Goal: Information Seeking & Learning: Learn about a topic

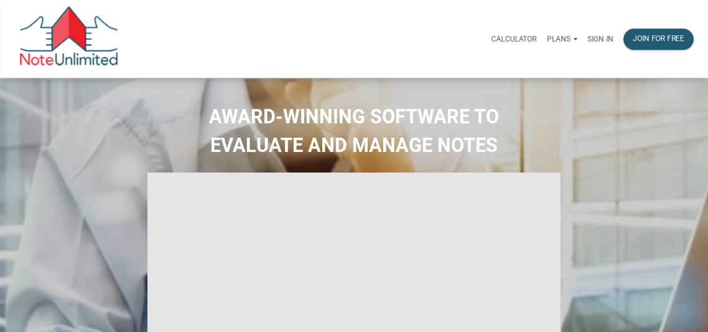
type input "Introduction to new features"
select select
click at [601, 39] on p "Sign in" at bounding box center [600, 39] width 26 height 9
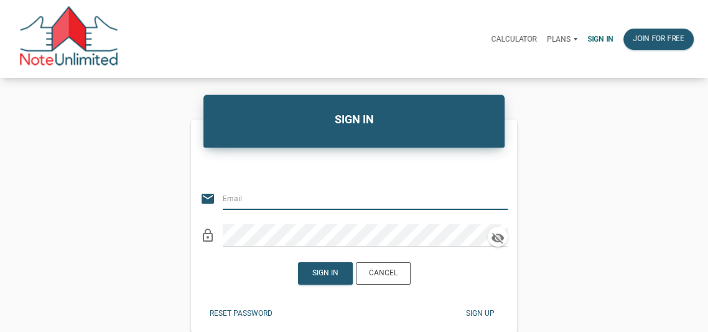
type input "luke@bringhomedenver.com"
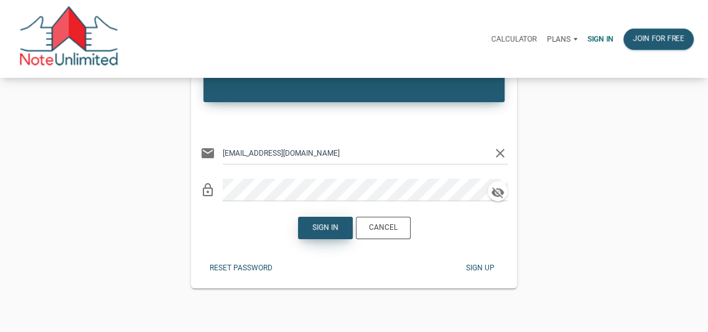
click at [322, 229] on div "Sign in" at bounding box center [325, 227] width 26 height 11
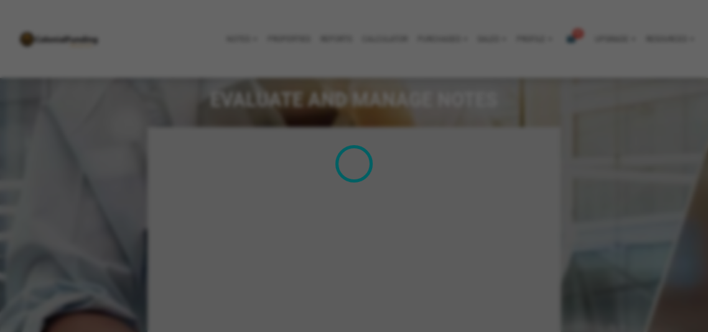
scroll to position [1327, 0]
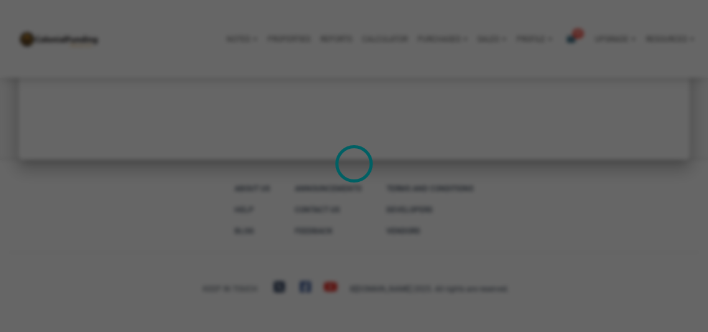
type input "Introduction to new features"
select select
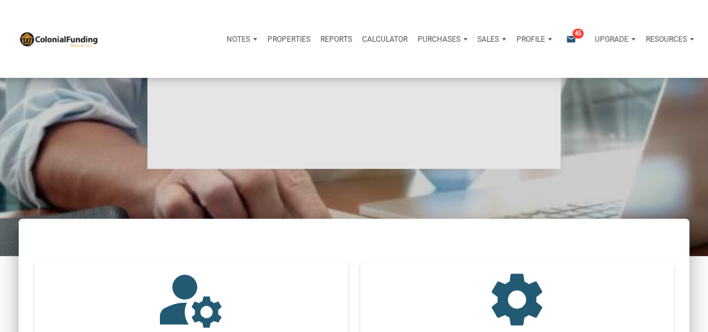
scroll to position [0, 0]
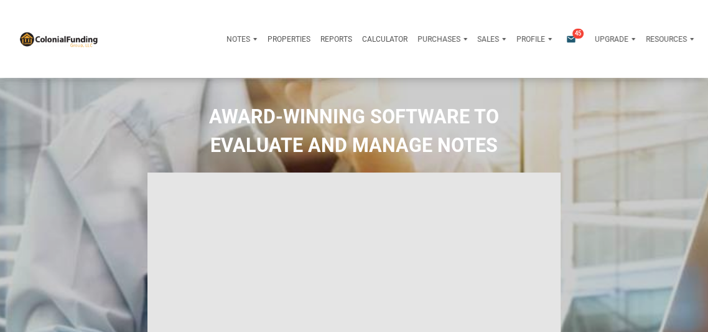
click at [572, 35] on span "45" at bounding box center [577, 34] width 11 height 10
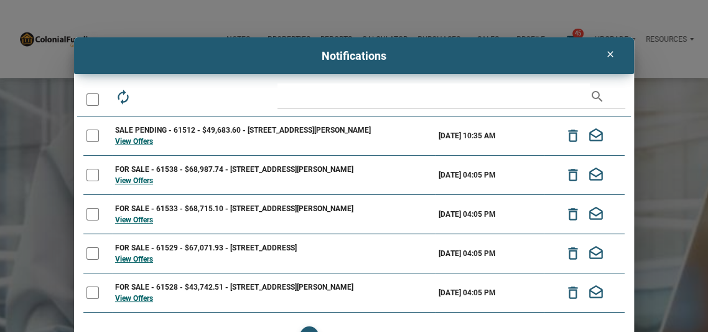
click at [610, 54] on icon "clear" at bounding box center [610, 54] width 15 height 10
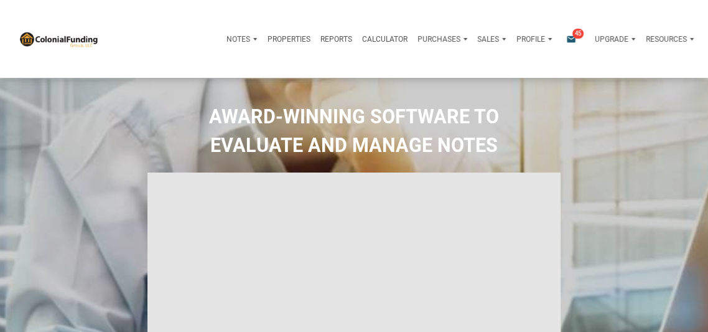
click at [573, 33] on span "45" at bounding box center [577, 34] width 11 height 10
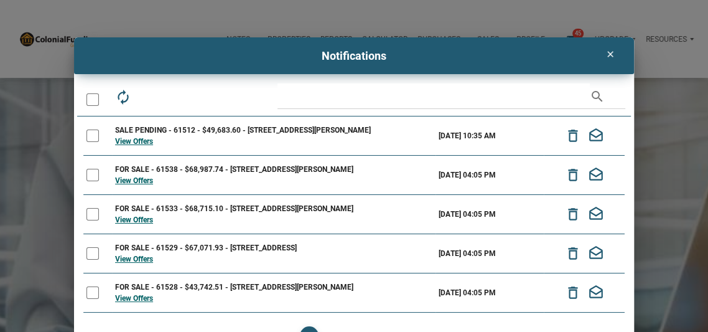
click at [609, 52] on icon "clear" at bounding box center [610, 54] width 15 height 10
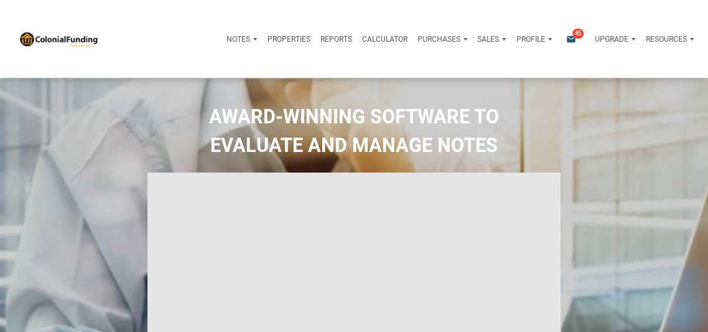
click at [570, 38] on icon "email" at bounding box center [571, 39] width 15 height 10
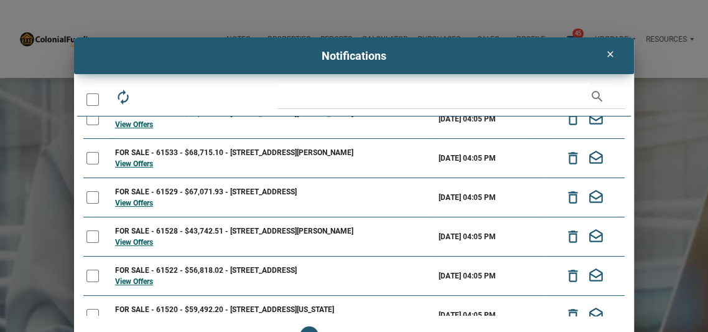
scroll to position [68, 0]
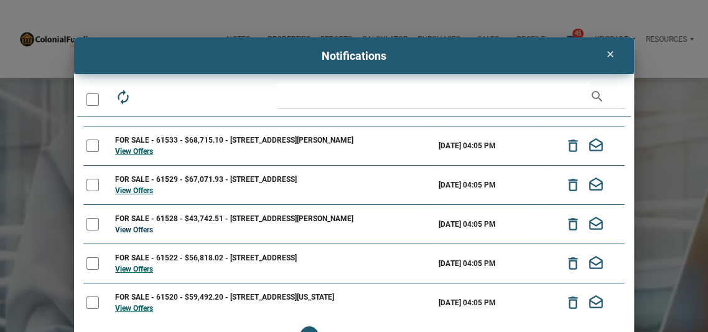
click at [133, 226] on link "View Offers" at bounding box center [134, 229] width 38 height 9
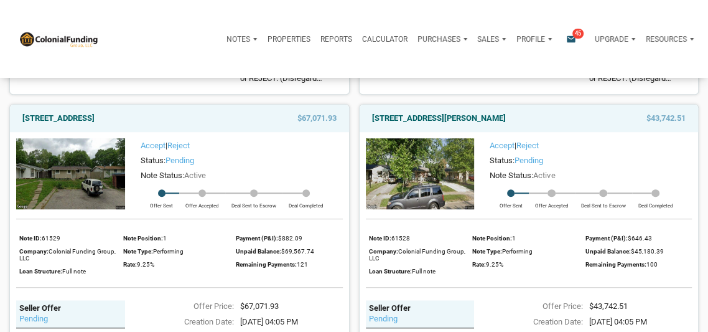
scroll to position [441, 0]
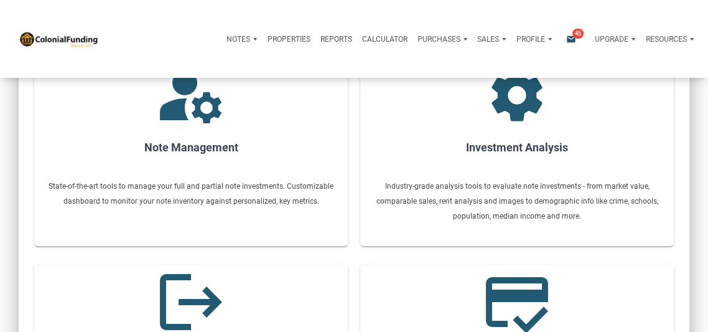
type input "Introduction to new features"
select select
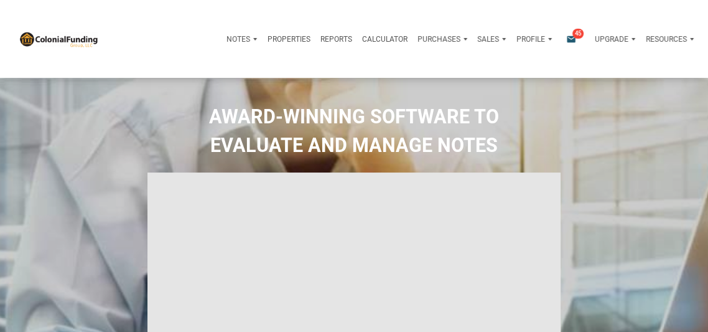
click at [569, 37] on icon "email" at bounding box center [571, 39] width 15 height 10
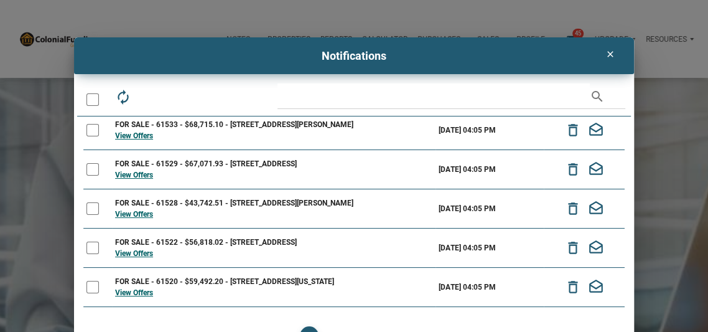
scroll to position [95, 0]
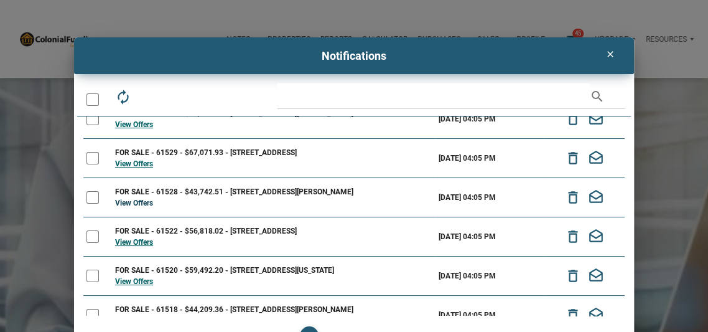
click at [131, 198] on link "View Offers" at bounding box center [134, 202] width 38 height 9
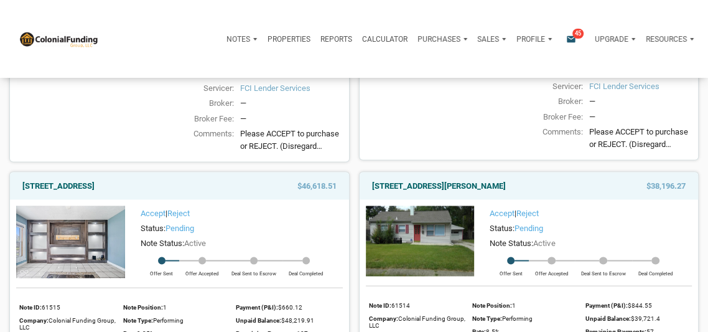
scroll to position [1595, 0]
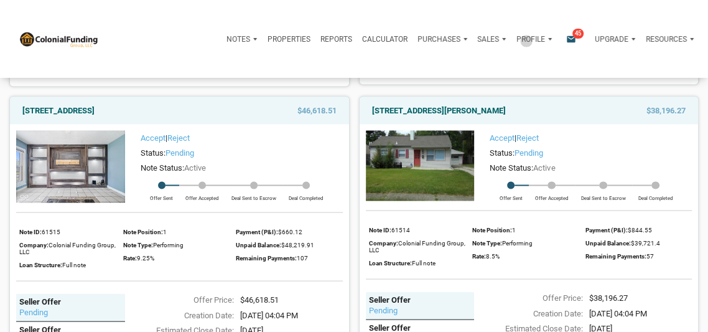
click at [524, 41] on p "Profile" at bounding box center [530, 39] width 29 height 9
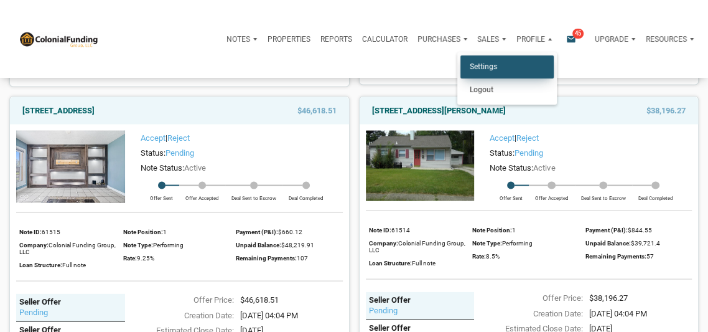
click at [485, 65] on link "Settings" at bounding box center [506, 66] width 93 height 23
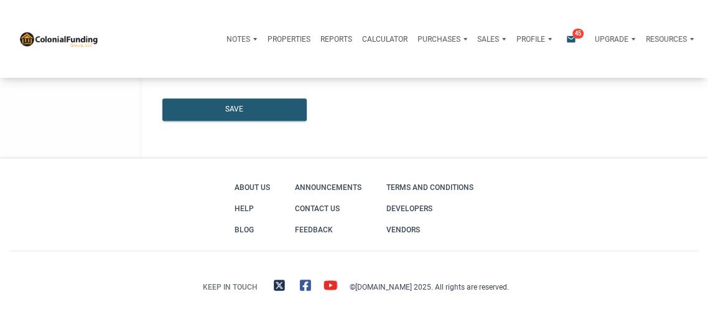
type input "DENVER"
select select
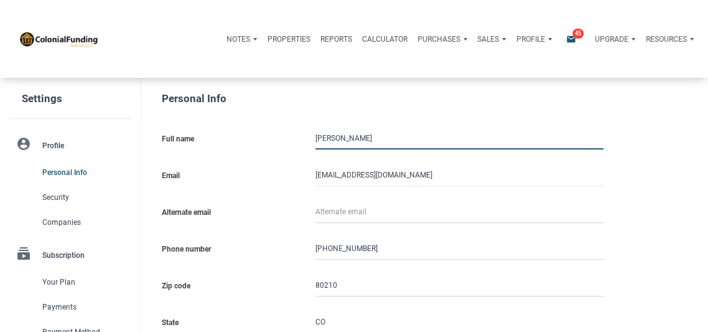
type input "3033583702"
select select
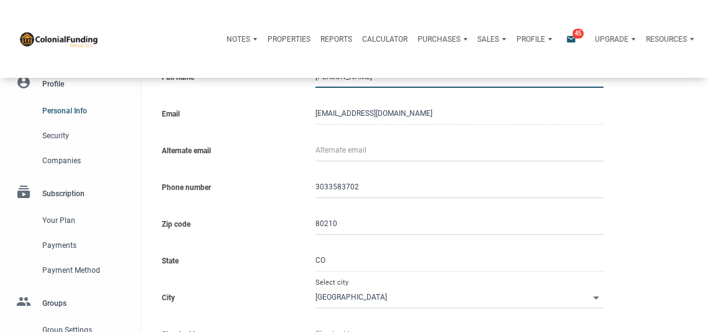
scroll to position [47, 0]
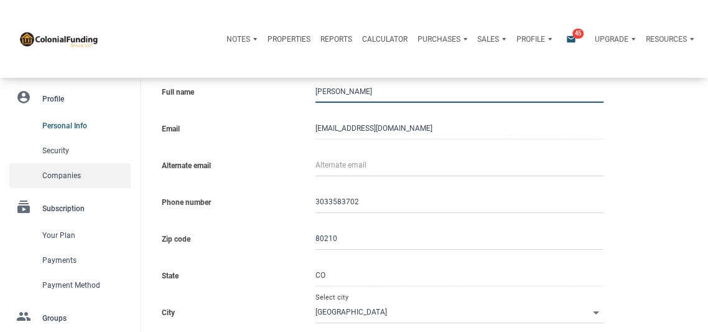
click at [70, 175] on span "Companies" at bounding box center [83, 175] width 83 height 15
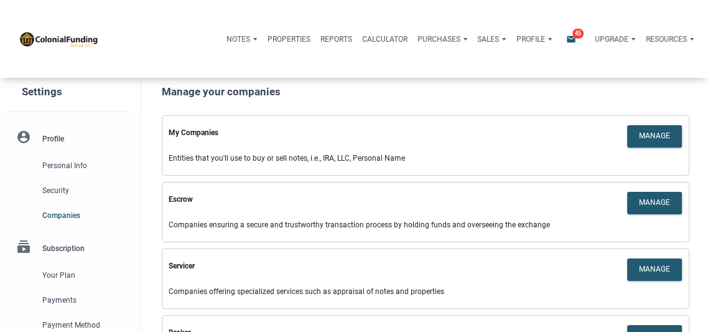
scroll to position [3, 0]
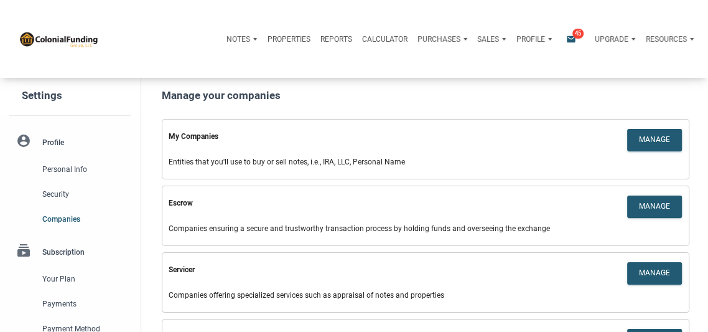
click at [567, 38] on icon "email" at bounding box center [571, 39] width 15 height 10
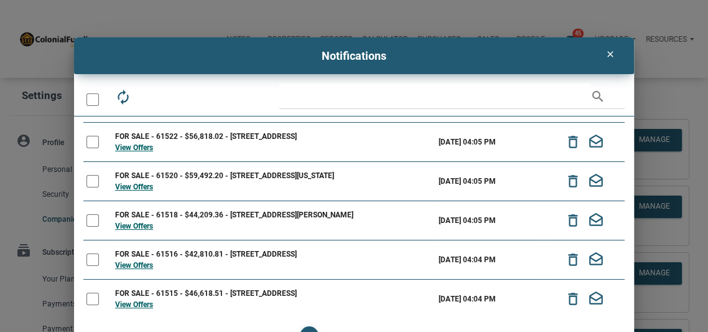
scroll to position [0, 0]
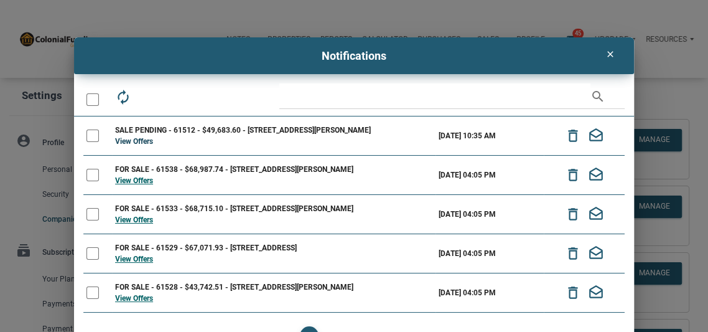
click at [136, 141] on link "View Offers" at bounding box center [134, 141] width 38 height 9
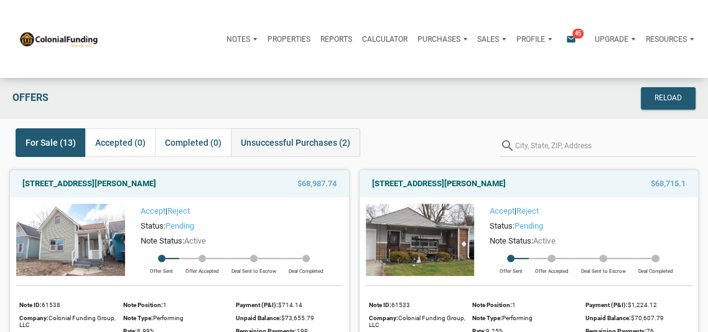
click at [267, 144] on span "Unsuccessful Purchases (2)" at bounding box center [296, 142] width 110 height 15
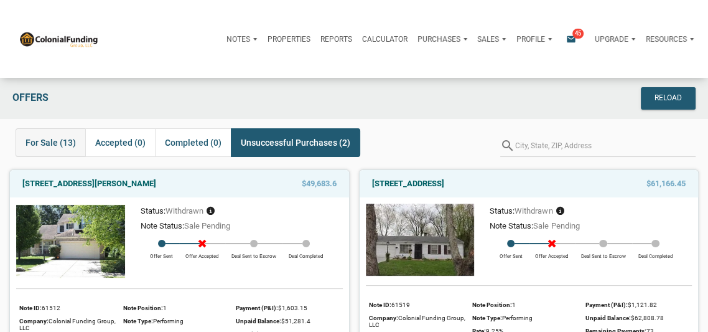
click at [51, 141] on span "For Sale (13)" at bounding box center [51, 142] width 50 height 15
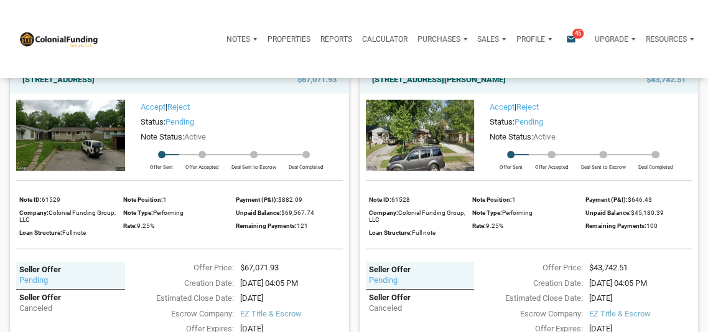
scroll to position [409, 0]
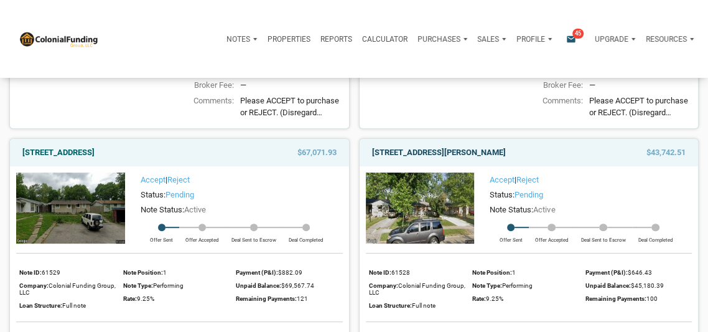
click at [506, 147] on link "[STREET_ADDRESS][PERSON_NAME]" at bounding box center [439, 152] width 134 height 15
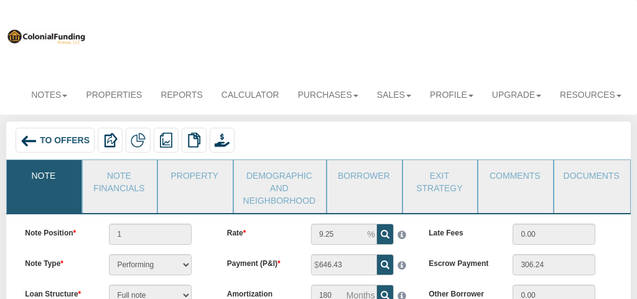
scroll to position [98, 0]
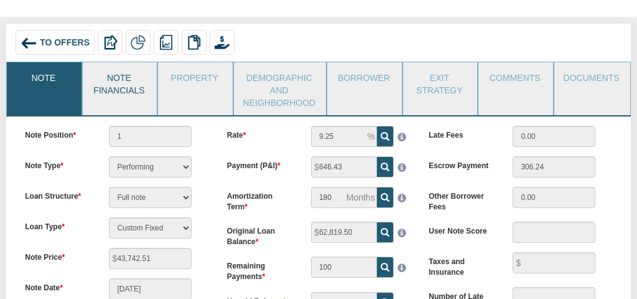
click at [120, 80] on link "Note Financials" at bounding box center [119, 82] width 73 height 40
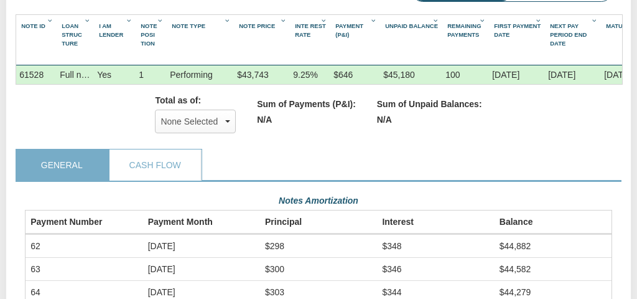
scroll to position [248, 0]
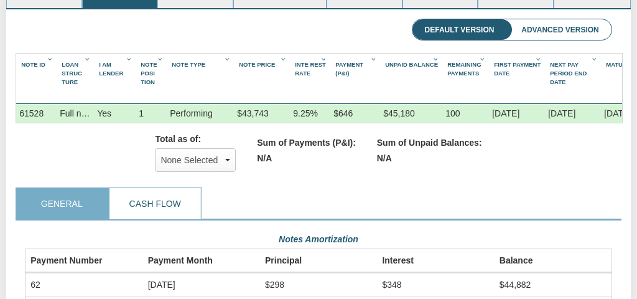
click at [164, 203] on link "Cash Flow" at bounding box center [155, 203] width 91 height 31
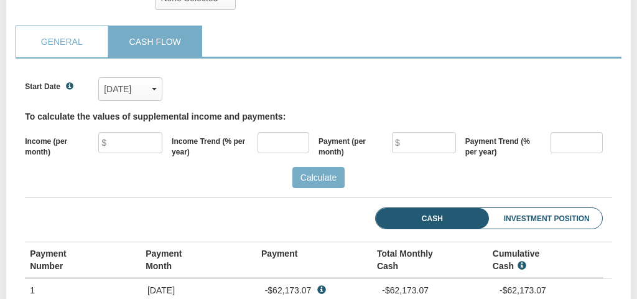
scroll to position [424, 0]
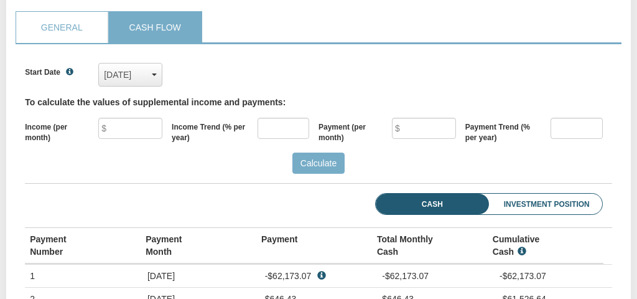
click at [136, 73] on div "Aug, 2020" at bounding box center [130, 74] width 53 height 19
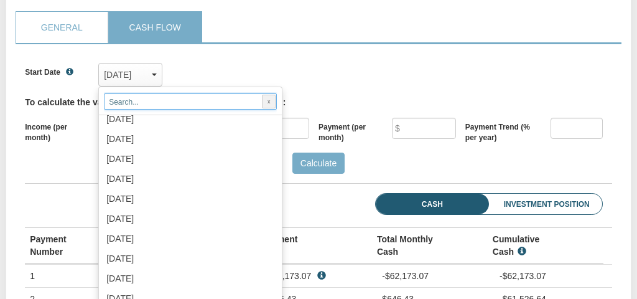
scroll to position [1192, 0]
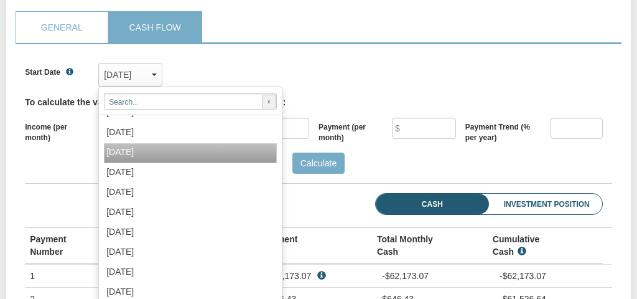
click at [134, 157] on span "Sep, 2025" at bounding box center [119, 152] width 27 height 10
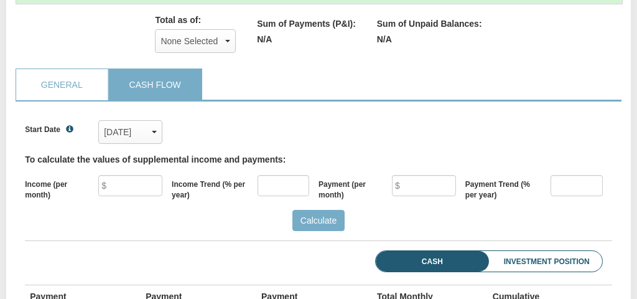
scroll to position [0, 0]
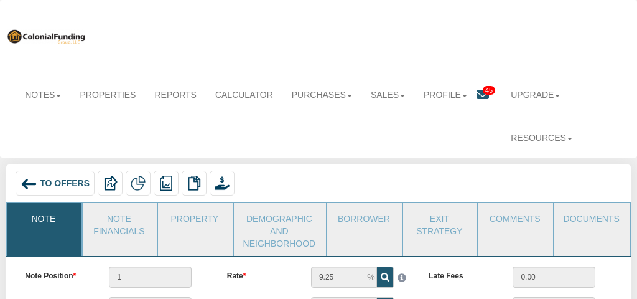
click at [482, 94] on icon at bounding box center [483, 94] width 12 height 12
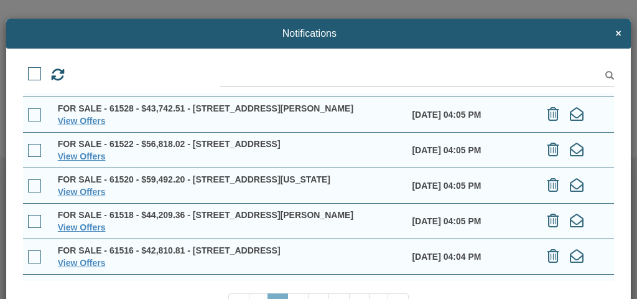
scroll to position [216, 0]
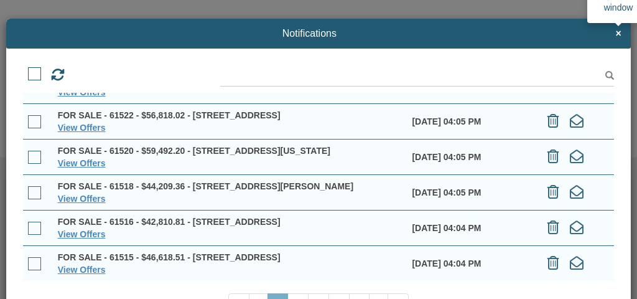
click at [618, 34] on span "×" at bounding box center [618, 33] width 6 height 11
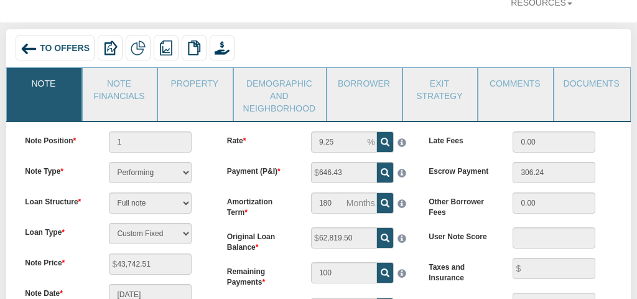
scroll to position [136, 0]
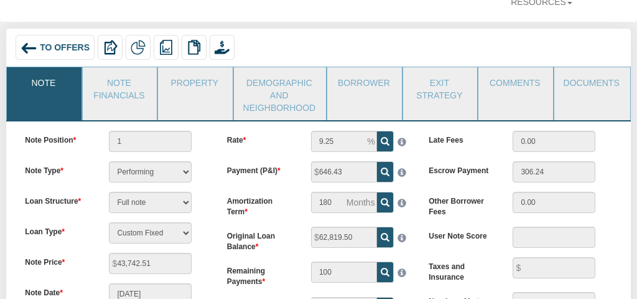
click at [64, 45] on span "To Offers" at bounding box center [65, 47] width 50 height 10
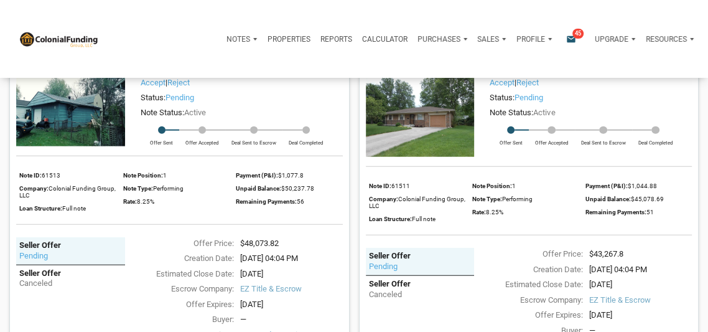
scroll to position [1990, 0]
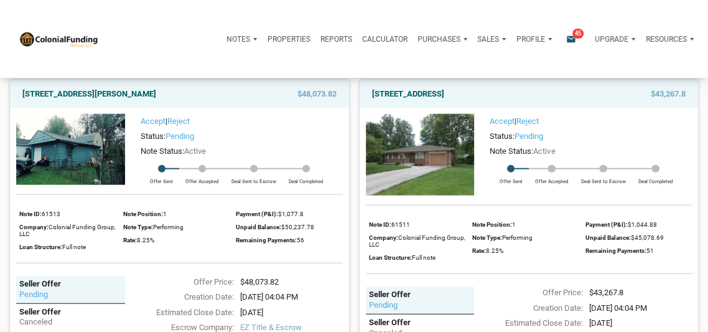
drag, startPoint x: 630, startPoint y: 295, endPoint x: 596, endPoint y: 293, distance: 34.3
click at [596, 293] on div "$43,267.8" at bounding box center [640, 292] width 115 height 12
copy div "43,267.8"
click at [233, 40] on p "Notes" at bounding box center [238, 39] width 24 height 9
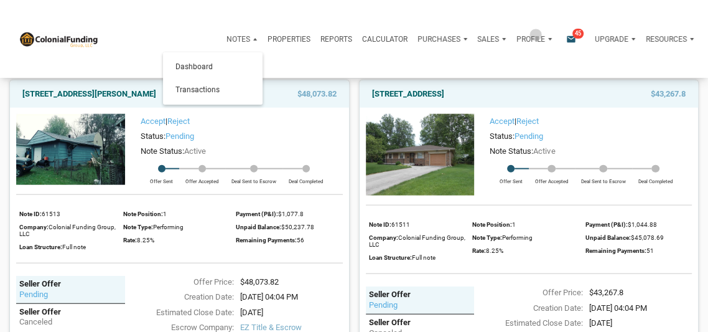
click at [533, 35] on p "Profile" at bounding box center [530, 39] width 29 height 9
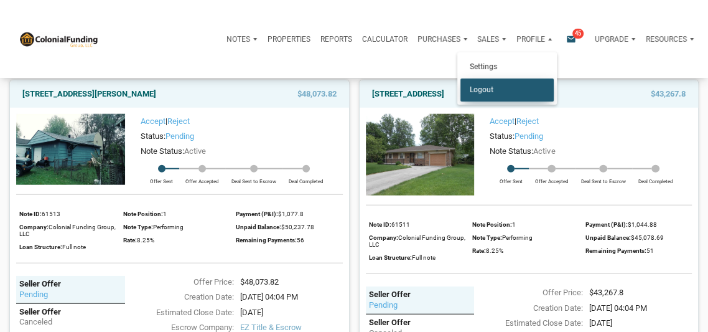
click at [483, 88] on link "Logout" at bounding box center [506, 89] width 93 height 23
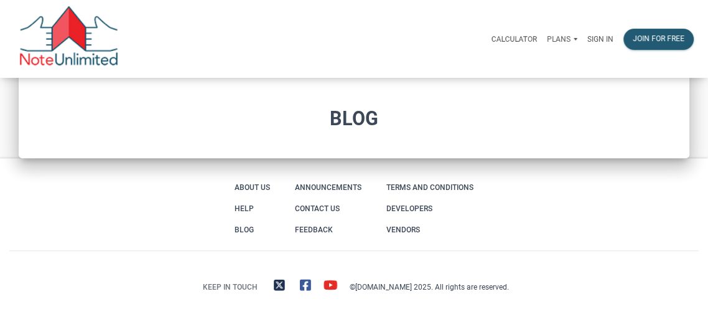
type input "Introduction to new features"
select select
